Goal: Task Accomplishment & Management: Use online tool/utility

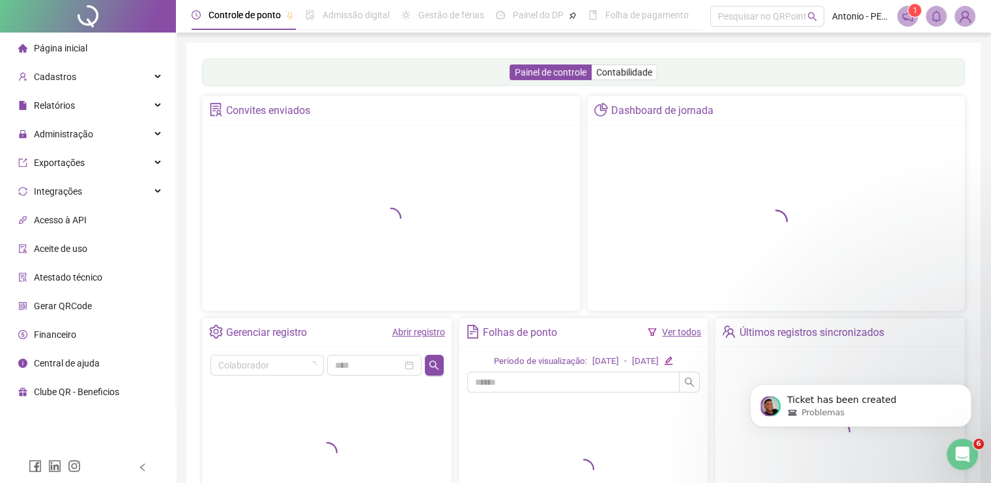
click at [979, 392] on div "Ticket has been created Problemas" at bounding box center [861, 346] width 240 height 163
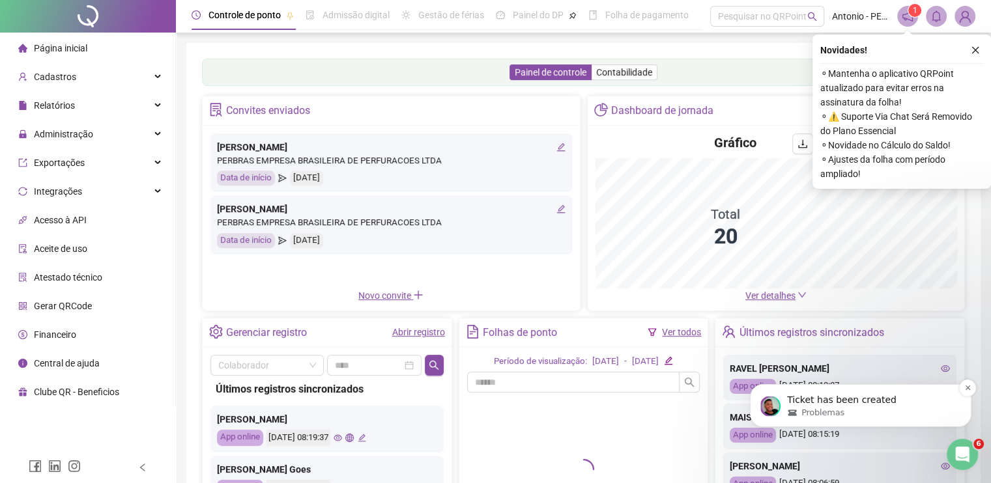
click at [966, 395] on button "Dismiss notification" at bounding box center [967, 388] width 17 height 17
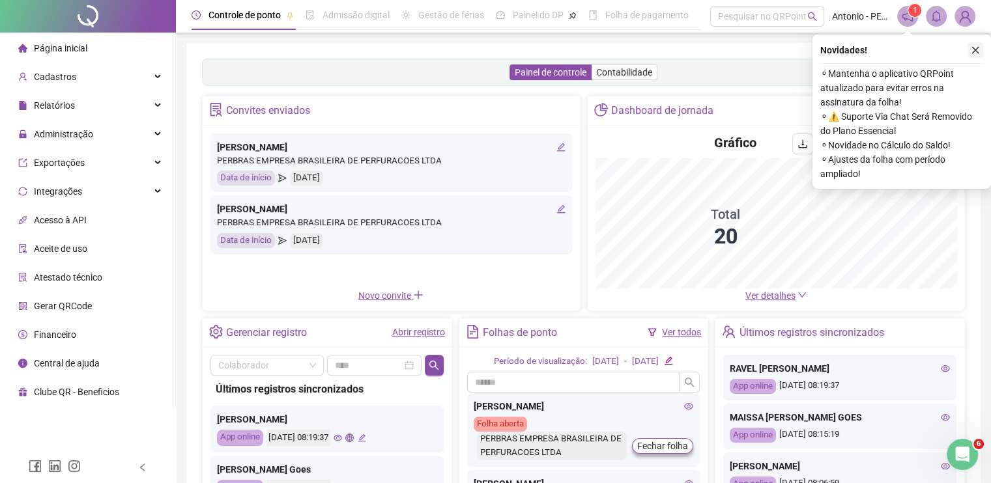
click at [974, 50] on icon "close" at bounding box center [975, 50] width 9 height 9
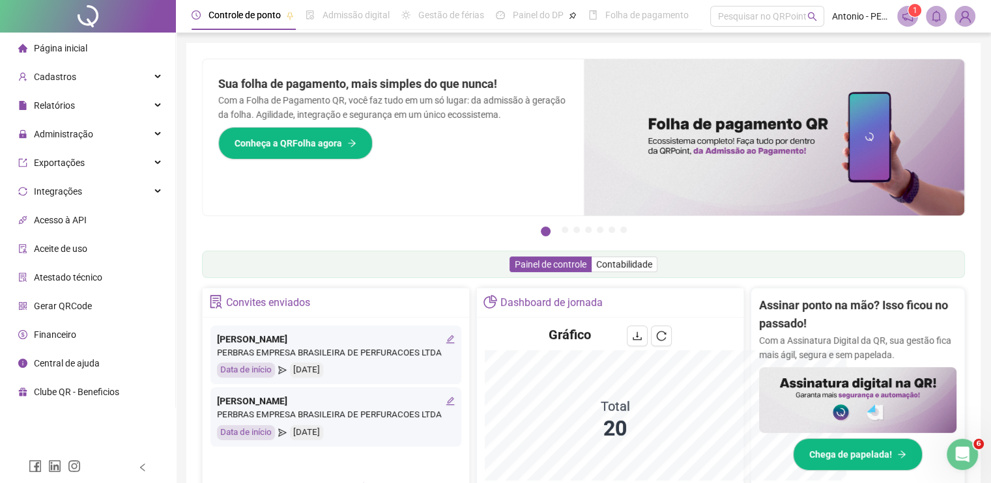
click at [233, 49] on div "Pague o QRPoint com Cartão de Crédito Sua assinatura: mais segurança, prática e…" at bounding box center [583, 417] width 794 height 749
click at [66, 109] on span "Relatórios" at bounding box center [54, 105] width 41 height 10
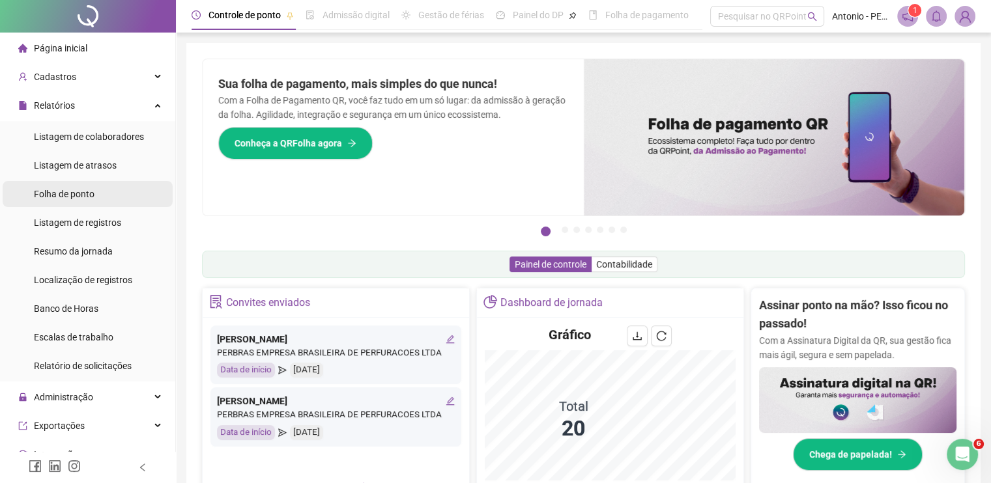
click at [68, 195] on span "Folha de ponto" at bounding box center [64, 194] width 61 height 10
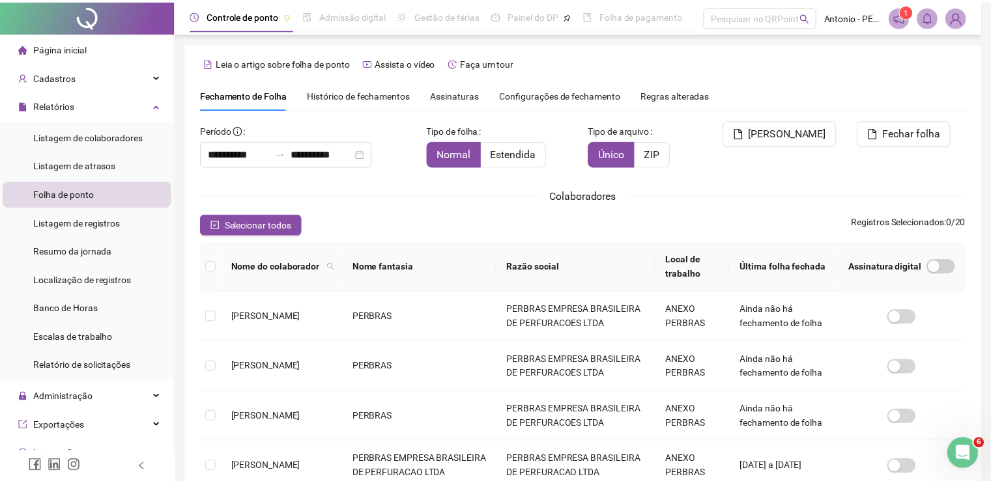
scroll to position [25, 0]
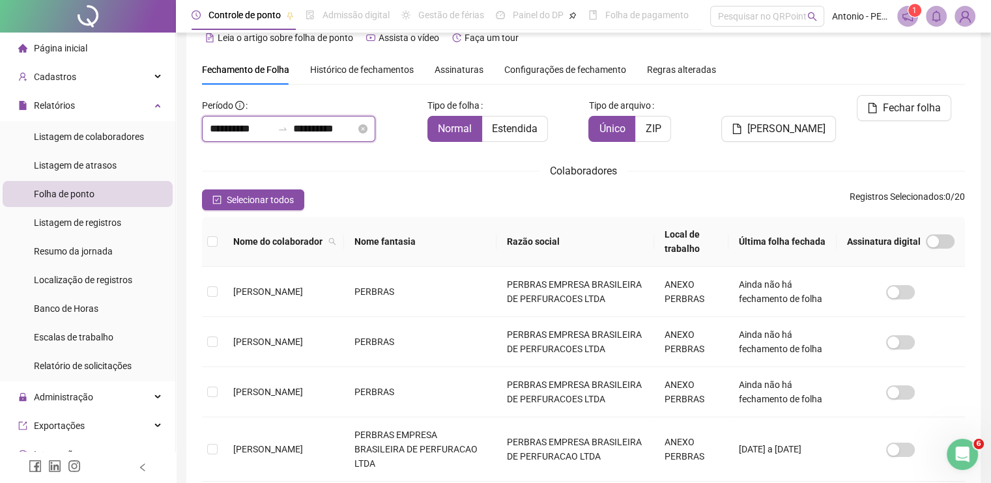
click at [261, 132] on input "**********" at bounding box center [241, 129] width 63 height 16
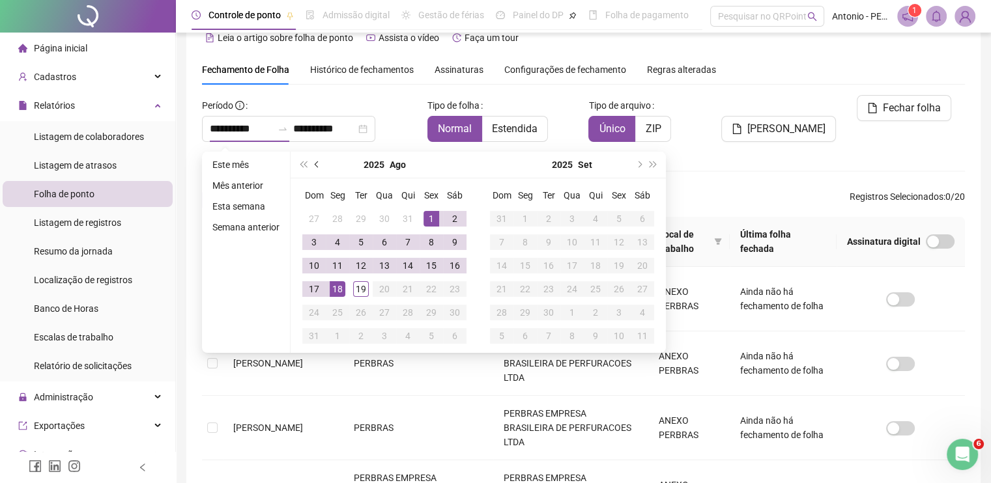
click at [318, 164] on span "prev-year" at bounding box center [318, 165] width 7 height 7
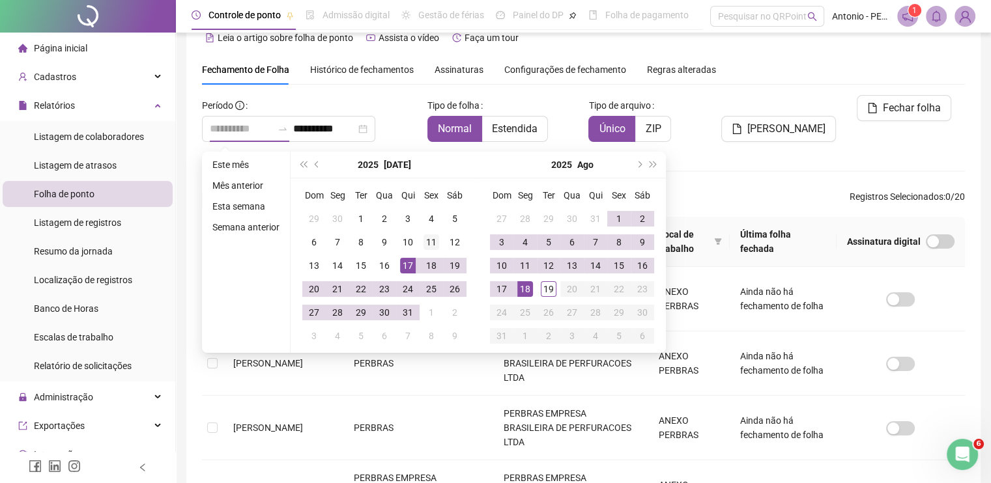
type input "**********"
click at [427, 237] on div "11" at bounding box center [431, 243] width 16 height 16
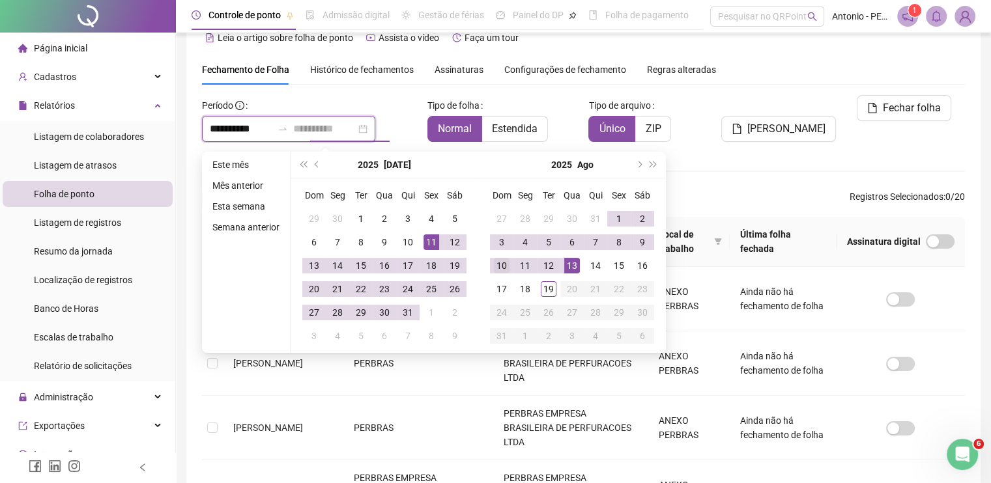
type input "**********"
click at [502, 266] on div "10" at bounding box center [502, 266] width 16 height 16
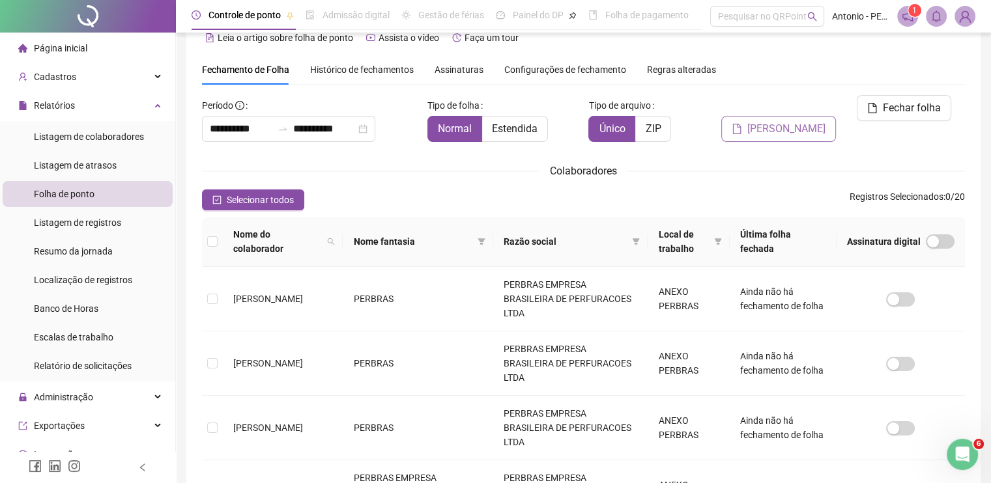
click at [786, 121] on span "[PERSON_NAME]" at bounding box center [786, 129] width 78 height 16
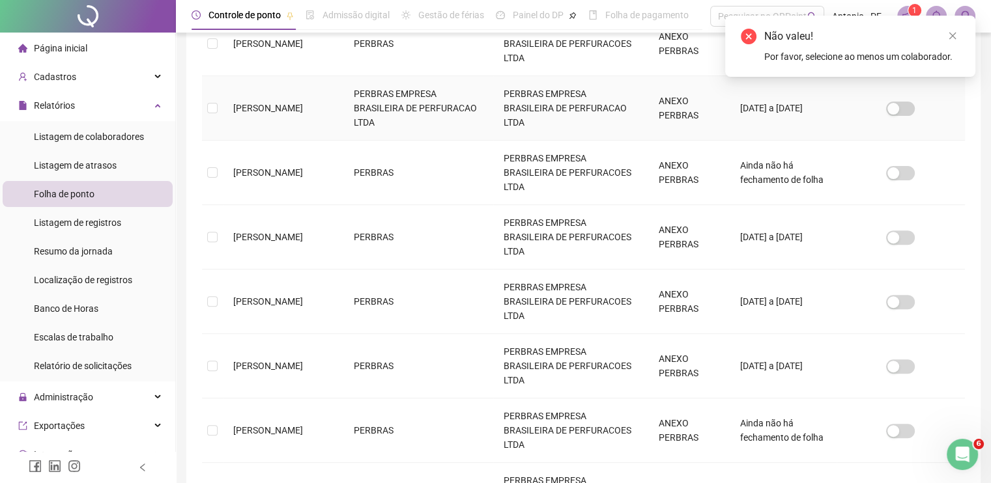
scroll to position [416, 0]
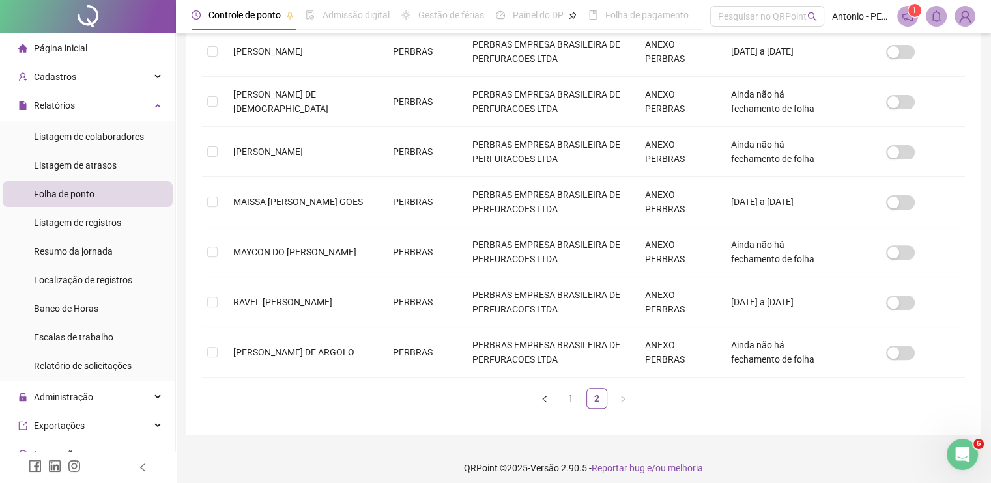
scroll to position [25, 0]
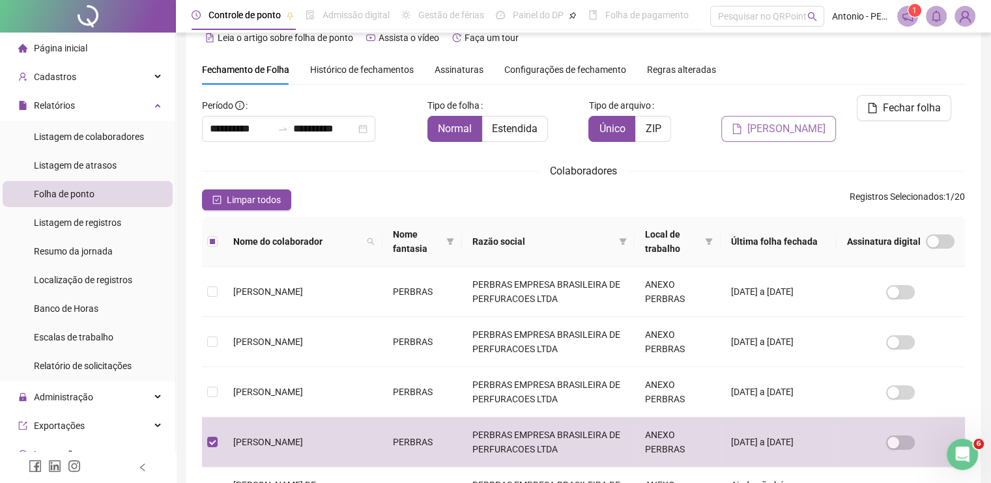
click at [822, 121] on span "[PERSON_NAME]" at bounding box center [786, 129] width 78 height 16
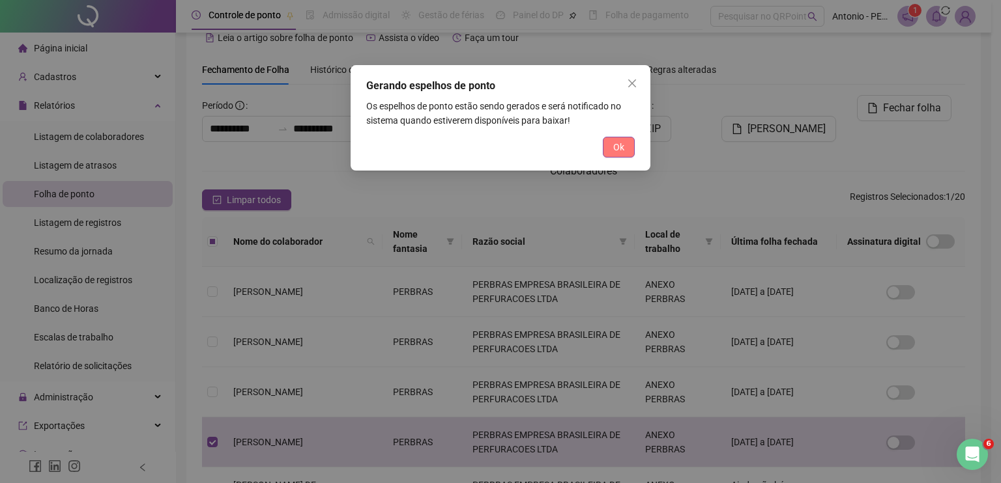
click at [622, 147] on span "Ok" at bounding box center [618, 147] width 11 height 14
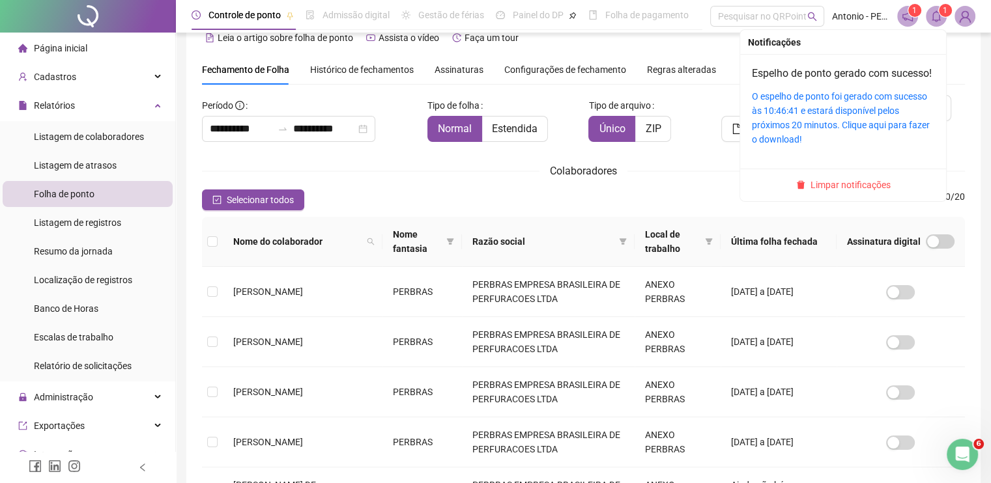
click at [941, 15] on sup "1" at bounding box center [945, 10] width 13 height 13
click at [810, 112] on link "O espelho de ponto foi gerado com sucesso às 10:46:41 e estará disponível pelos…" at bounding box center [841, 117] width 178 height 53
